Goal: Task Accomplishment & Management: Manage account settings

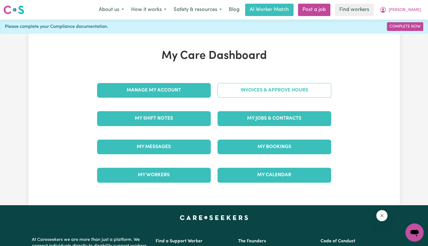
click at [285, 85] on link "Invoices & Approve Hours" at bounding box center [274, 90] width 114 height 15
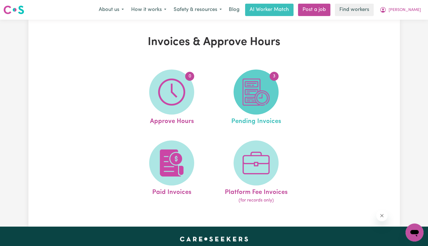
click at [256, 99] on img at bounding box center [255, 91] width 27 height 27
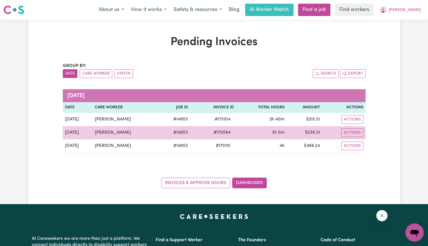
click at [218, 130] on span "# 175094" at bounding box center [222, 132] width 24 height 7
drag, startPoint x: 218, startPoint y: 130, endPoint x: 215, endPoint y: 131, distance: 3.7
click at [218, 130] on span "# 175094" at bounding box center [222, 132] width 24 height 7
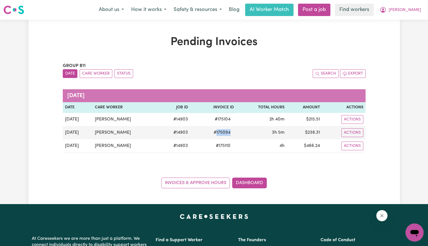
copy span "175094"
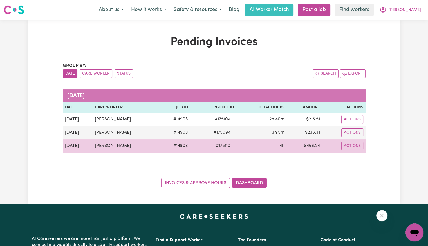
click at [222, 144] on span "# 175110" at bounding box center [222, 145] width 21 height 7
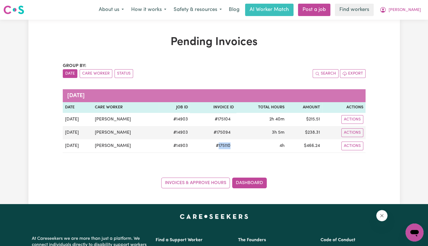
copy span "175110"
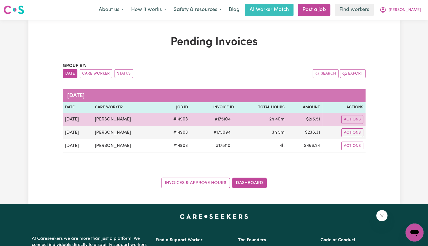
click at [220, 118] on span "# 175104" at bounding box center [222, 119] width 22 height 7
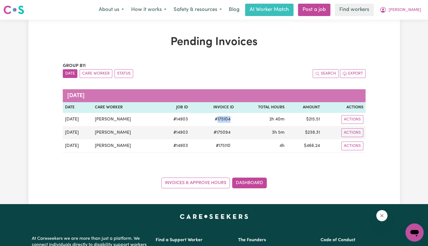
copy span "175104"
click at [414, 11] on span "[PERSON_NAME]" at bounding box center [404, 10] width 32 height 6
click at [406, 30] on link "Logout" at bounding box center [402, 32] width 44 height 11
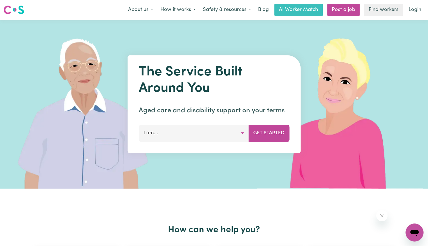
drag, startPoint x: 412, startPoint y: 17, endPoint x: 400, endPoint y: 20, distance: 11.8
click at [410, 17] on nav "Menu About us How it works Safety & resources Blog AI Worker Match Post a job F…" at bounding box center [214, 10] width 428 height 20
click at [411, 8] on link "Login" at bounding box center [414, 10] width 19 height 12
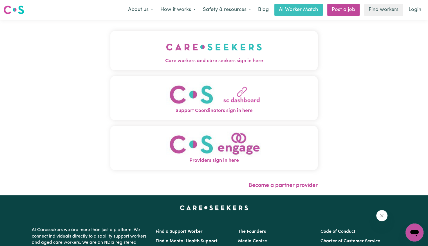
click at [189, 62] on span "Care workers and care seekers sign in here" at bounding box center [213, 60] width 207 height 7
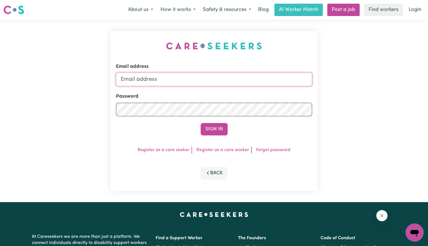
click at [210, 85] on input "Email address" at bounding box center [214, 79] width 196 height 13
drag, startPoint x: 150, startPoint y: 81, endPoint x: 310, endPoint y: 85, distance: 160.9
click at [319, 84] on div "Email address [EMAIL_ADDRESS][DOMAIN_NAME] Password Sign In Register as a care …" at bounding box center [214, 111] width 214 height 182
paste input "lexandermcdonald"
type input "[EMAIL_ADDRESS][DOMAIN_NAME]"
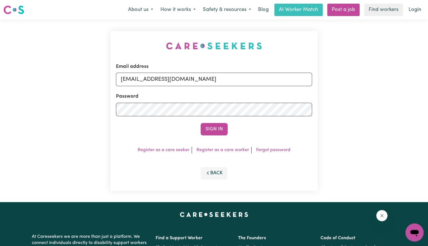
click at [202, 119] on form "Email address [EMAIL_ADDRESS][DOMAIN_NAME] Password Sign In" at bounding box center [214, 99] width 196 height 72
click at [200, 123] on button "Sign In" at bounding box center [213, 129] width 27 height 12
